Goal: Obtain resource: Obtain resource

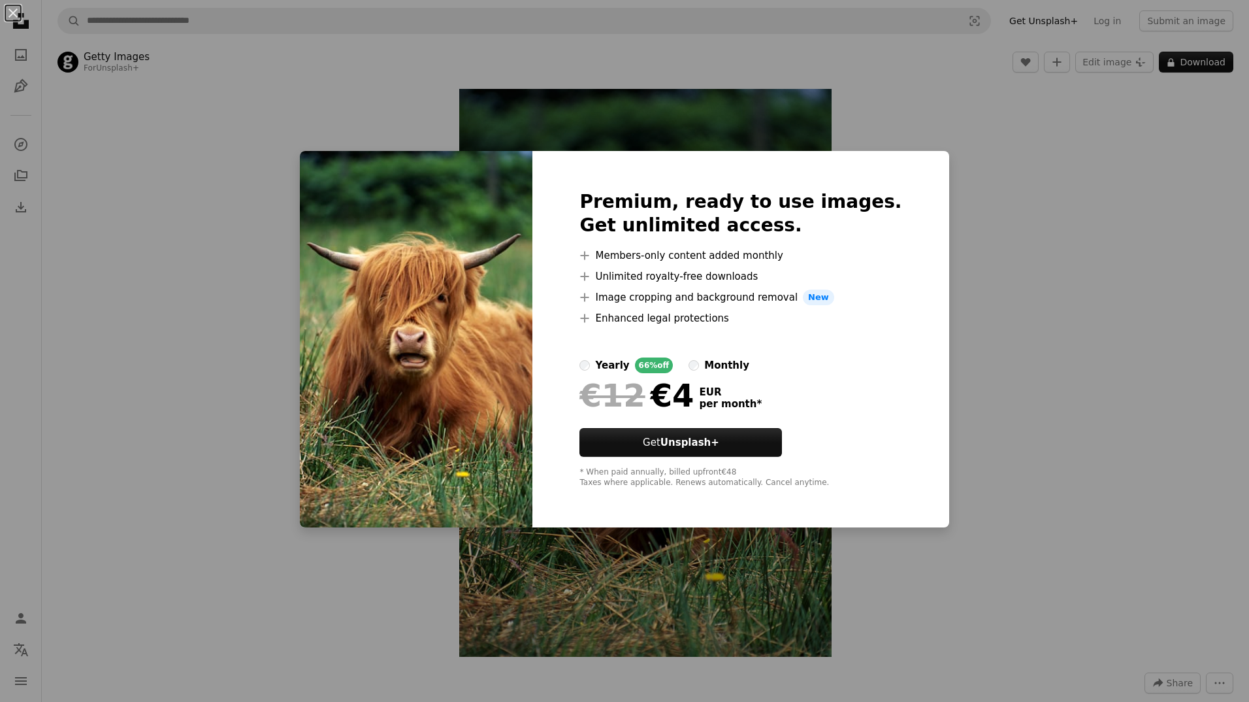
click at [1011, 231] on div "An X shape Premium, ready to use images. Get unlimited access. A plus sign Memb…" at bounding box center [624, 351] width 1249 height 702
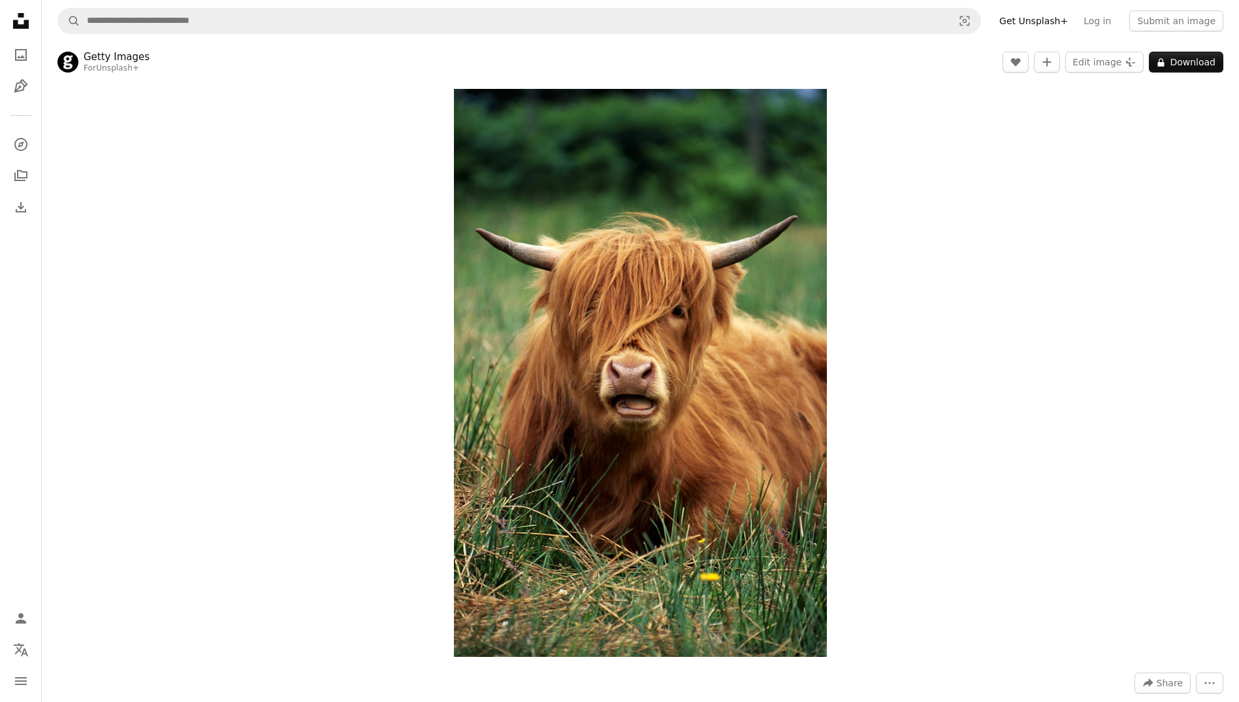
click at [859, 67] on header "Getty Images For Unsplash+ A heart A plus sign Edit image Plus sign for Unsplas…" at bounding box center [640, 62] width 1197 height 41
click at [640, 361] on img "Zoom in on this image" at bounding box center [640, 373] width 373 height 568
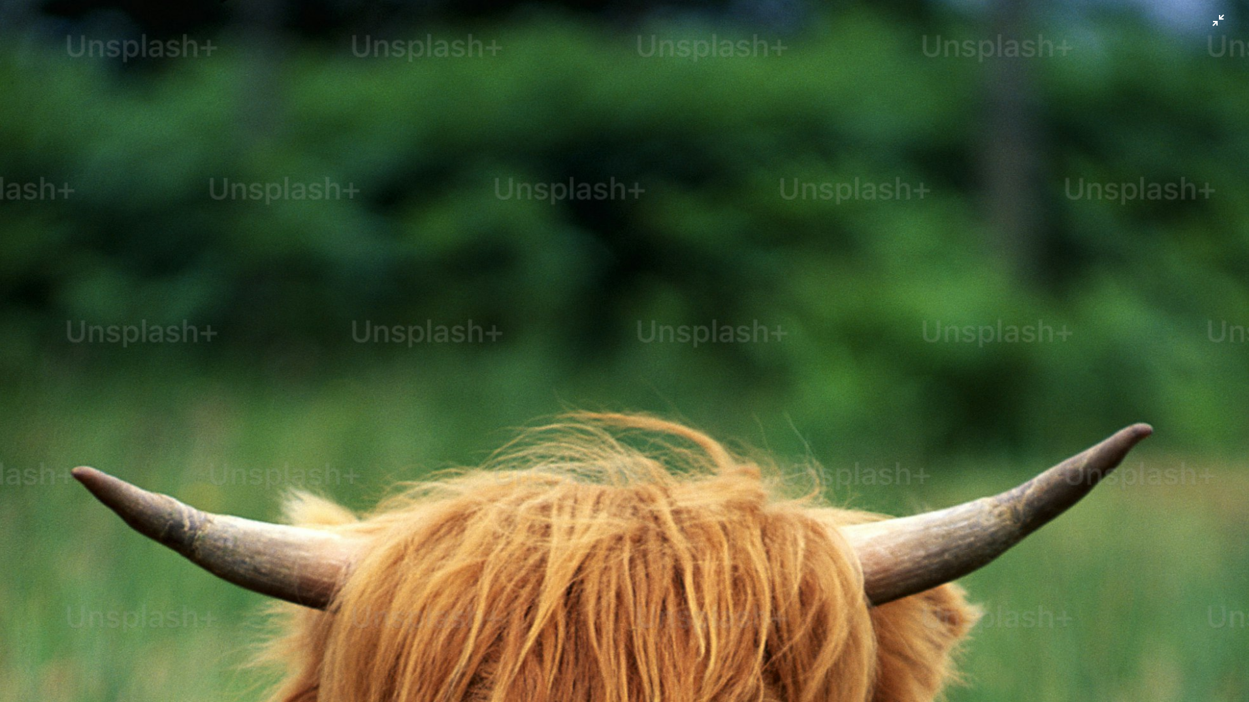
scroll to position [586, 0]
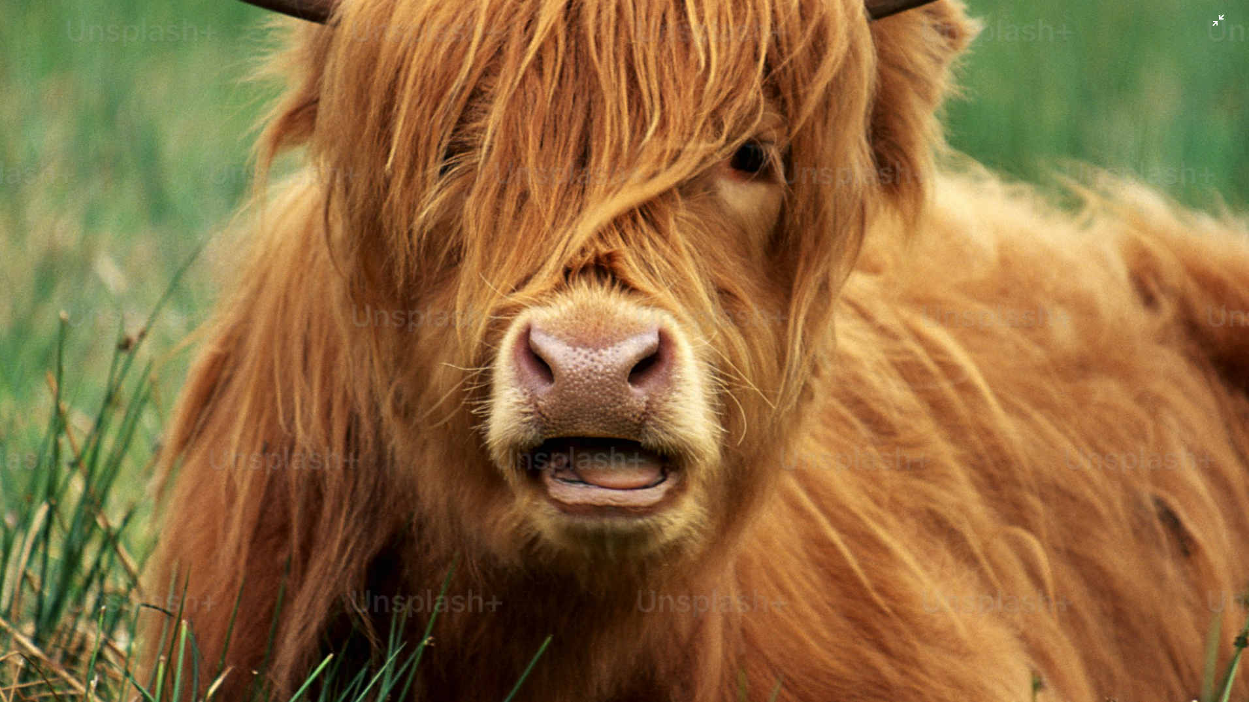
click at [781, 354] on img "Zoom out on this image" at bounding box center [624, 364] width 1250 height 1903
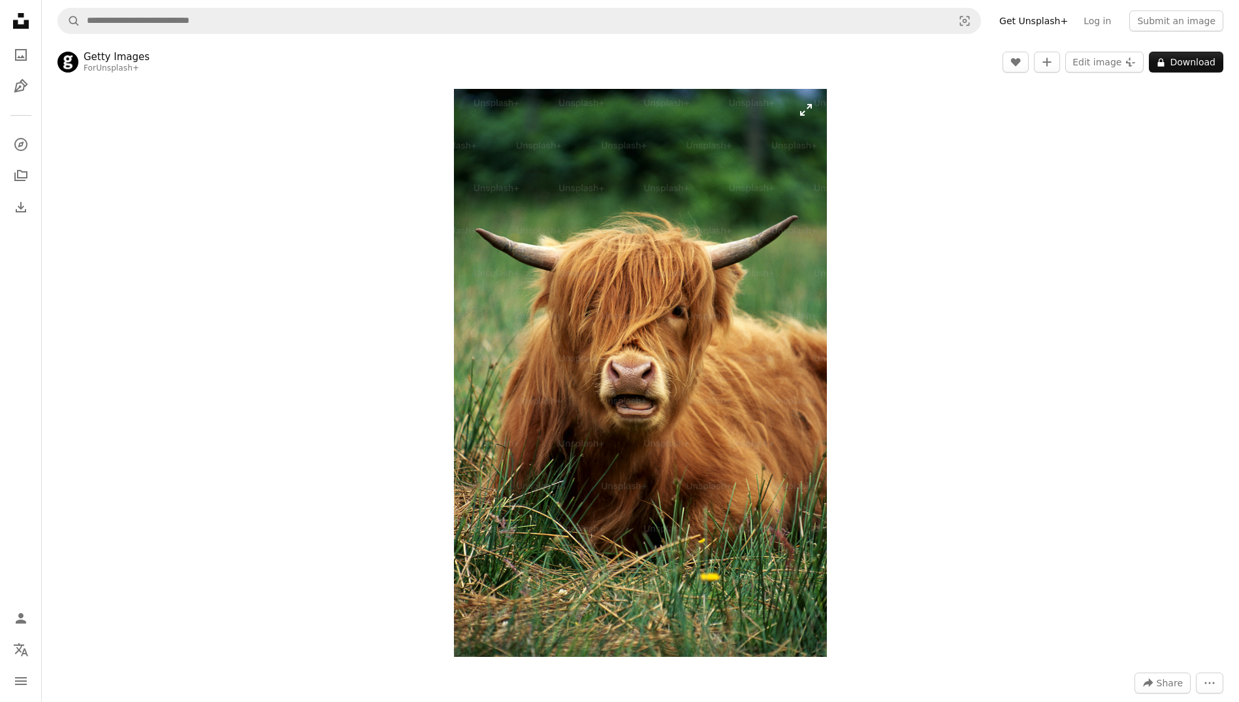
click at [807, 112] on img "Zoom in on this image" at bounding box center [640, 373] width 373 height 568
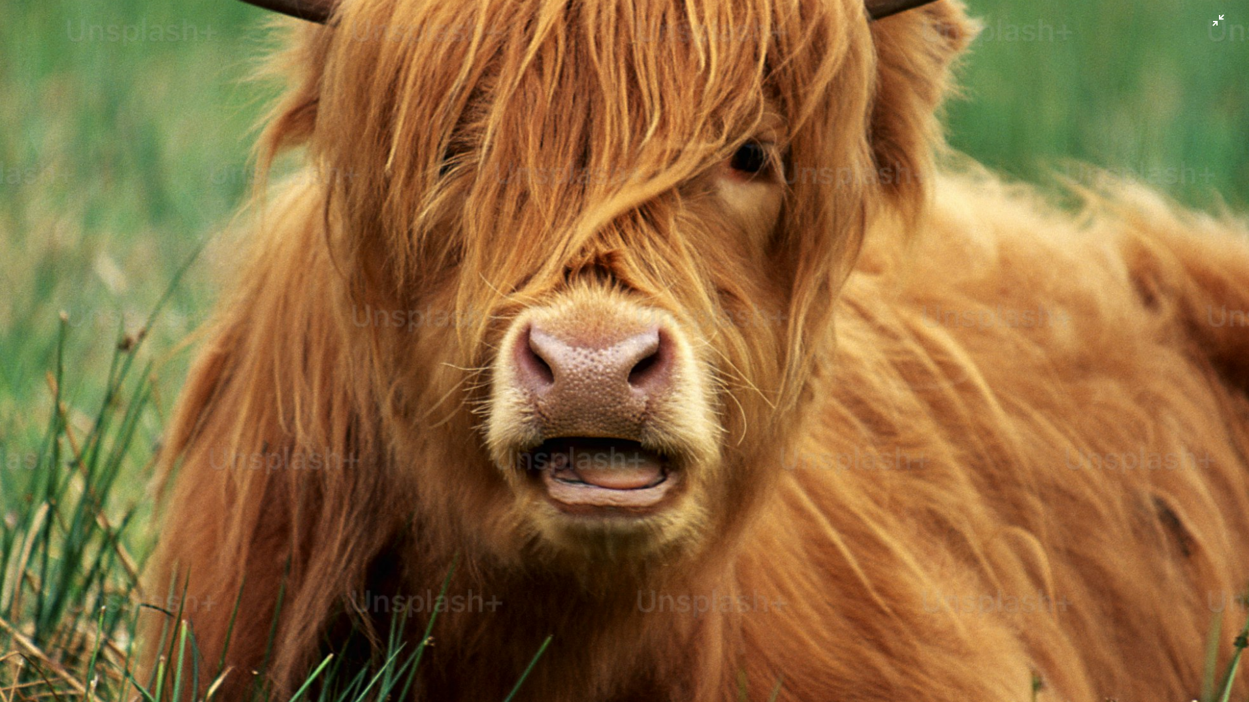
click at [793, 148] on img "Zoom out on this image" at bounding box center [624, 364] width 1250 height 1903
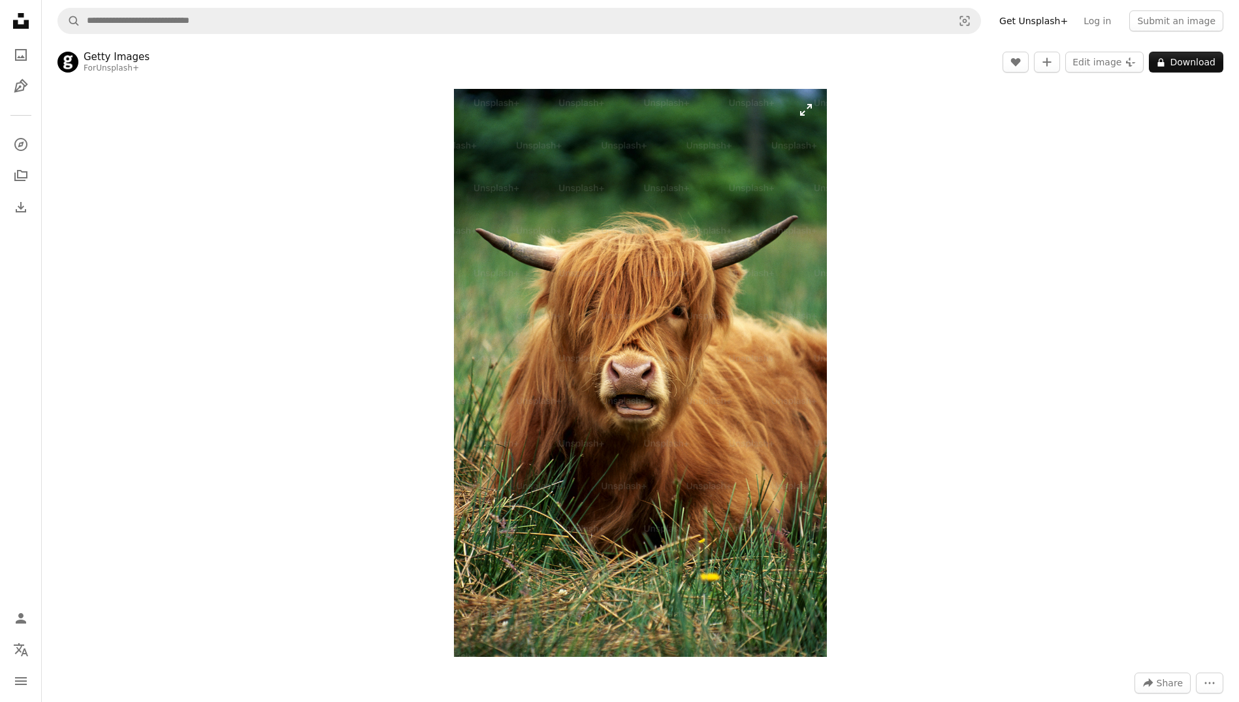
click at [736, 341] on img "Zoom in on this image" at bounding box center [640, 373] width 373 height 568
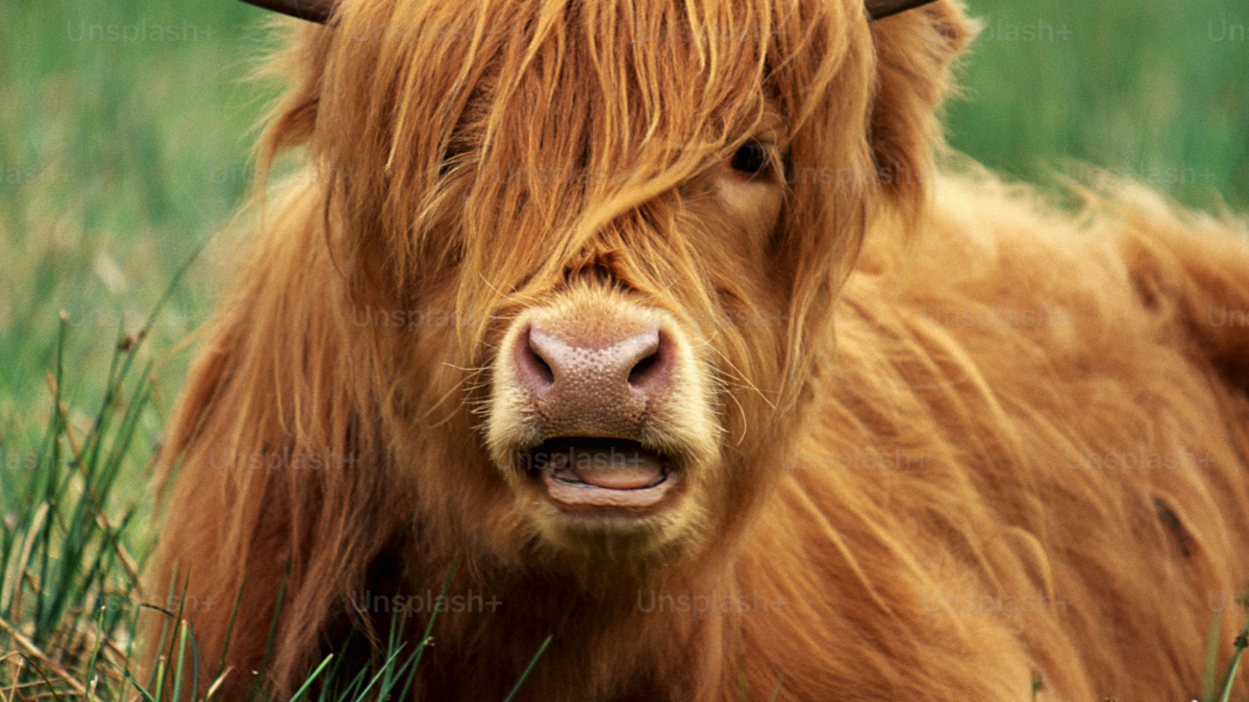
click at [736, 341] on img "Zoom out on this image" at bounding box center [624, 364] width 1250 height 1903
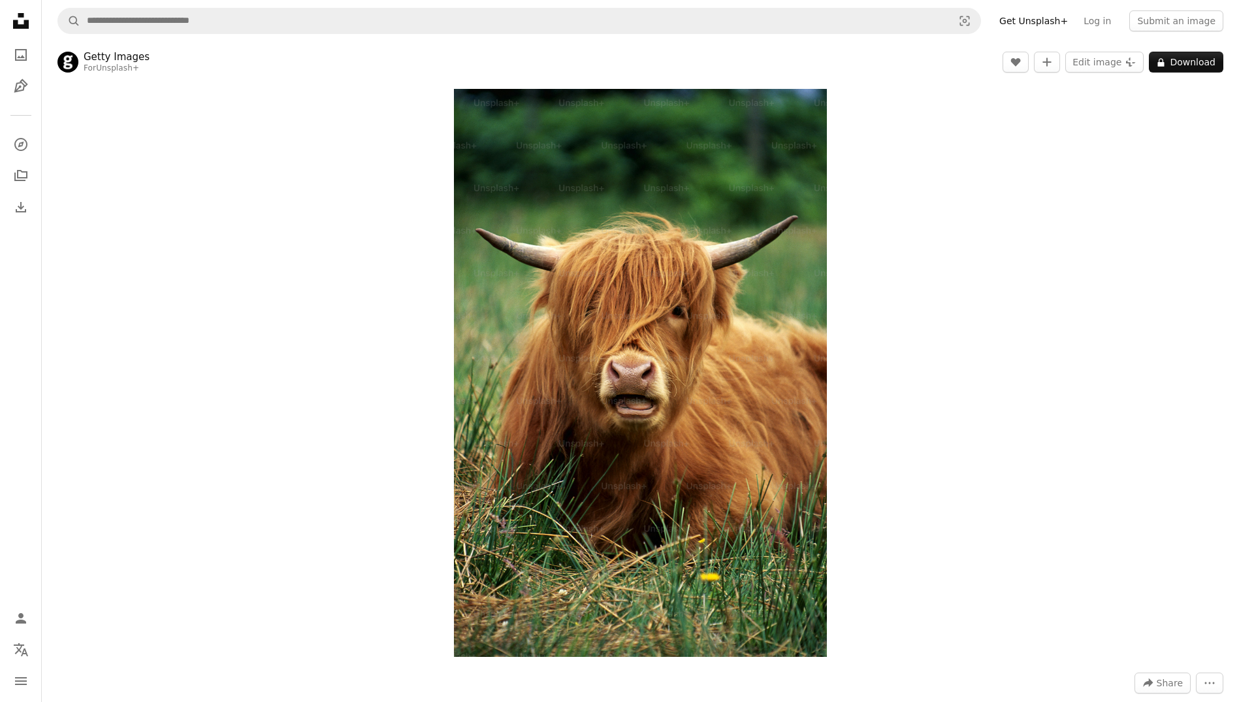
click at [1030, 284] on div "Zoom in" at bounding box center [640, 372] width 1197 height 581
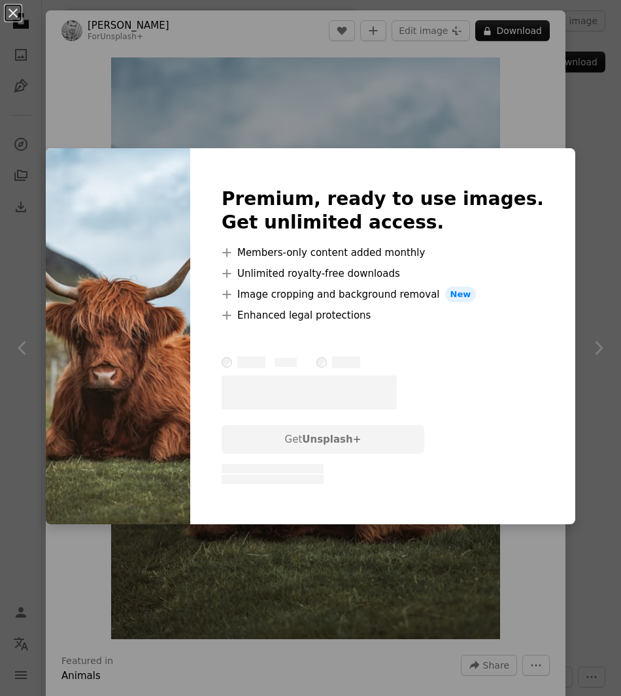
scroll to position [2613, 0]
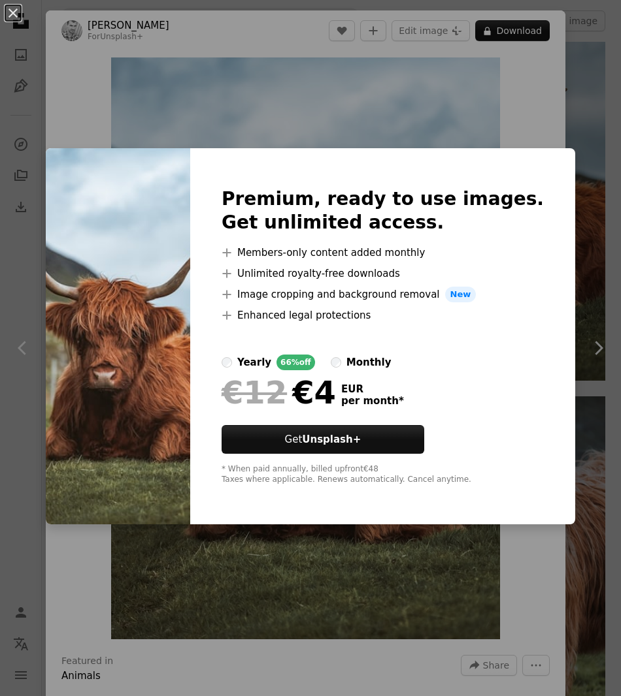
click at [500, 82] on div "An X shape Premium, ready to use images. Get unlimited access. A plus sign Memb…" at bounding box center [310, 348] width 621 height 696
